Goal: Information Seeking & Learning: Learn about a topic

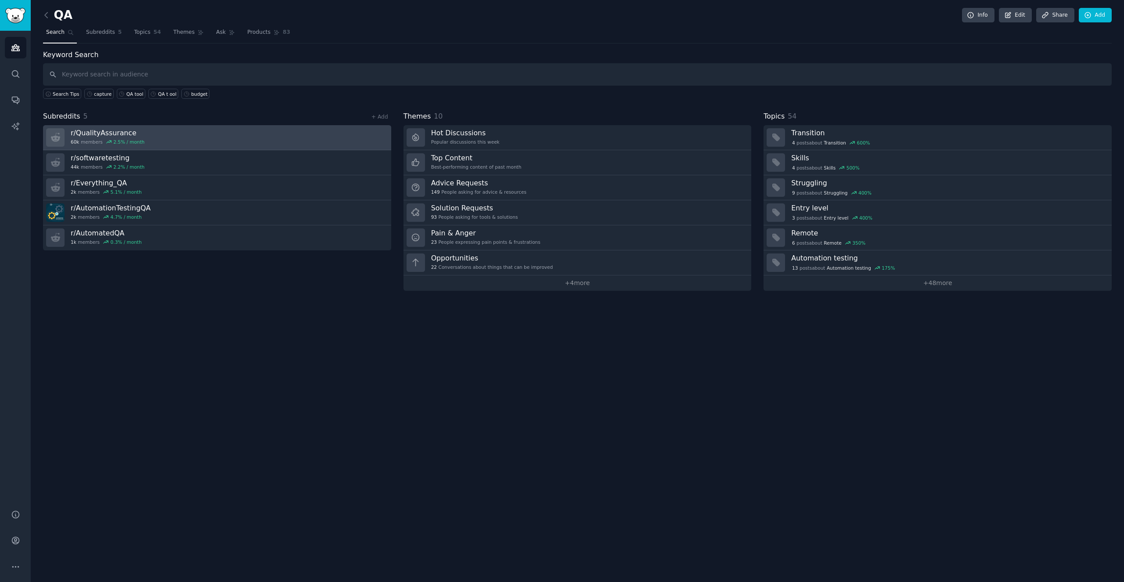
click at [192, 135] on link "r/ QualityAssurance 60k members 2.5 % / month" at bounding box center [217, 137] width 348 height 25
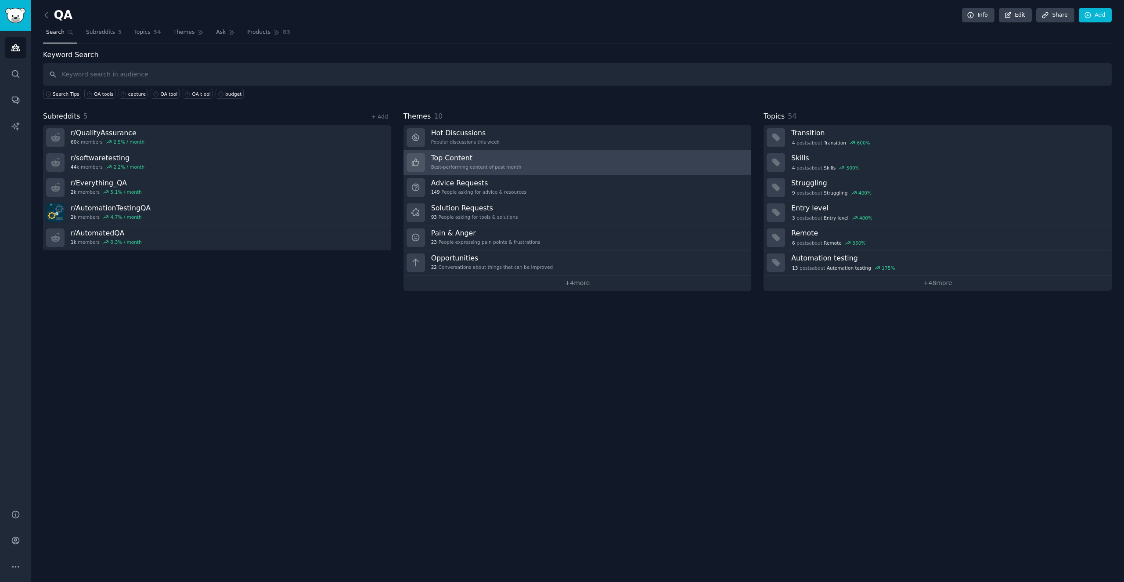
click at [480, 164] on div "Best-performing content of past month" at bounding box center [476, 167] width 90 height 6
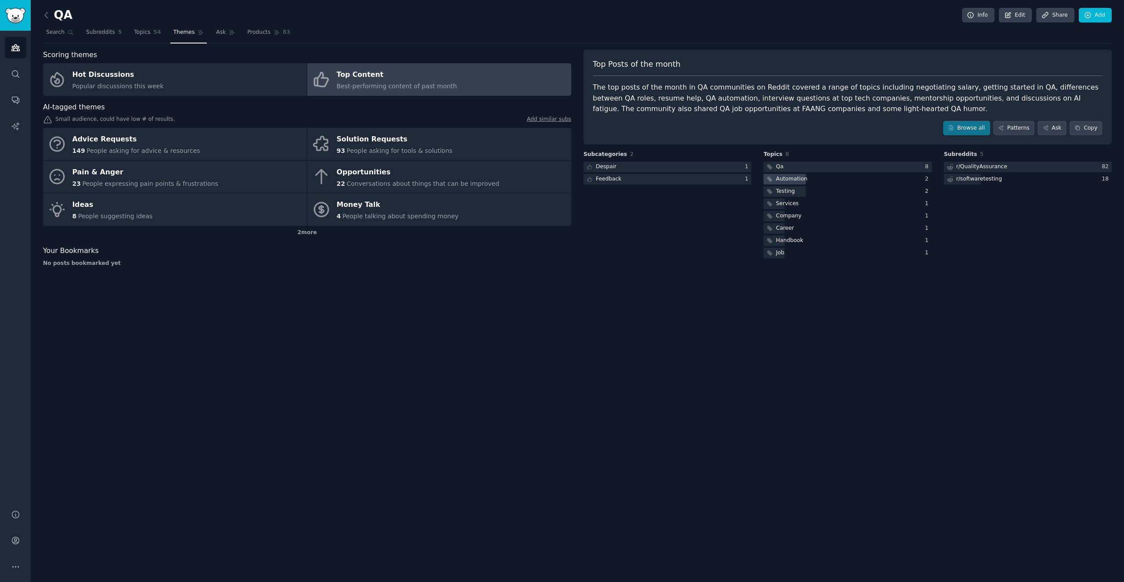
click at [787, 178] on div "Automation" at bounding box center [790, 179] width 31 height 8
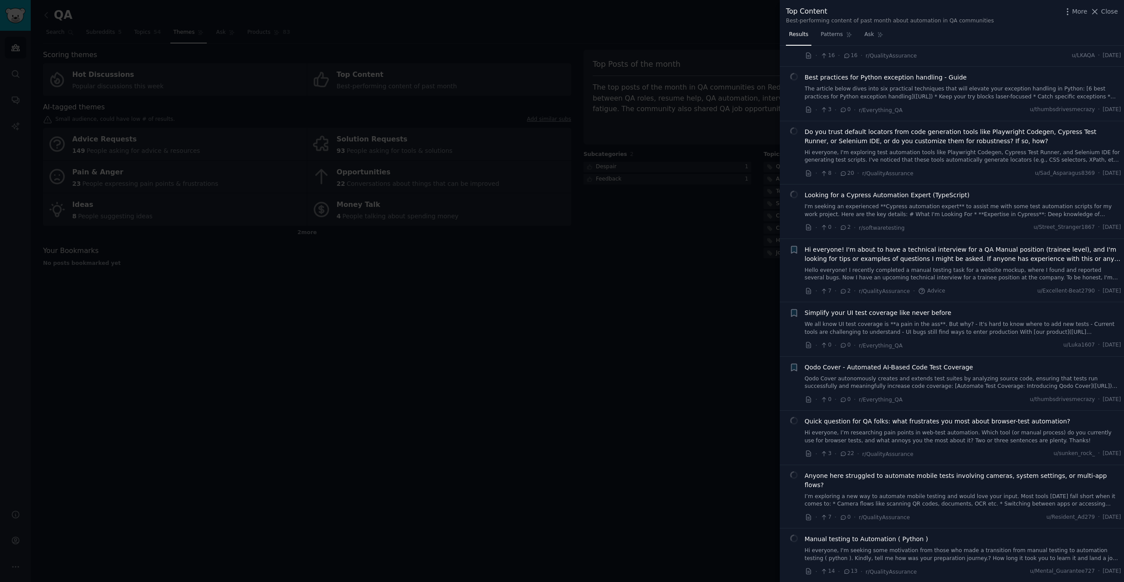
scroll to position [197, 0]
click at [880, 366] on span "Qodo Cover - Automated AI-Based Code Test Coverage" at bounding box center [888, 364] width 169 height 9
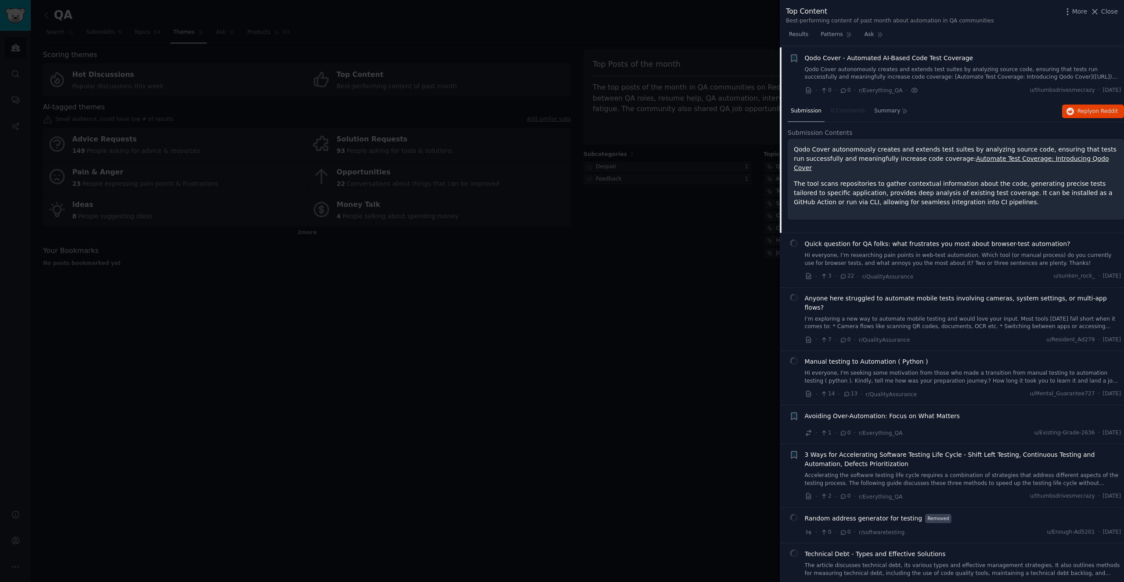
scroll to position [503, 0]
click at [1070, 106] on button "Reply on Reddit" at bounding box center [1093, 111] width 62 height 14
